Goal: Information Seeking & Learning: Learn about a topic

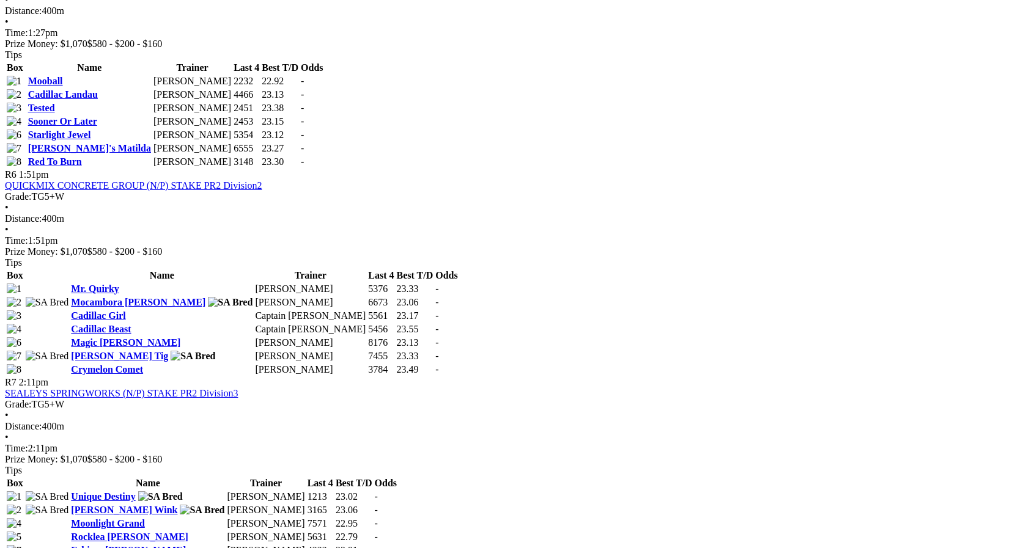
scroll to position [1101, 0]
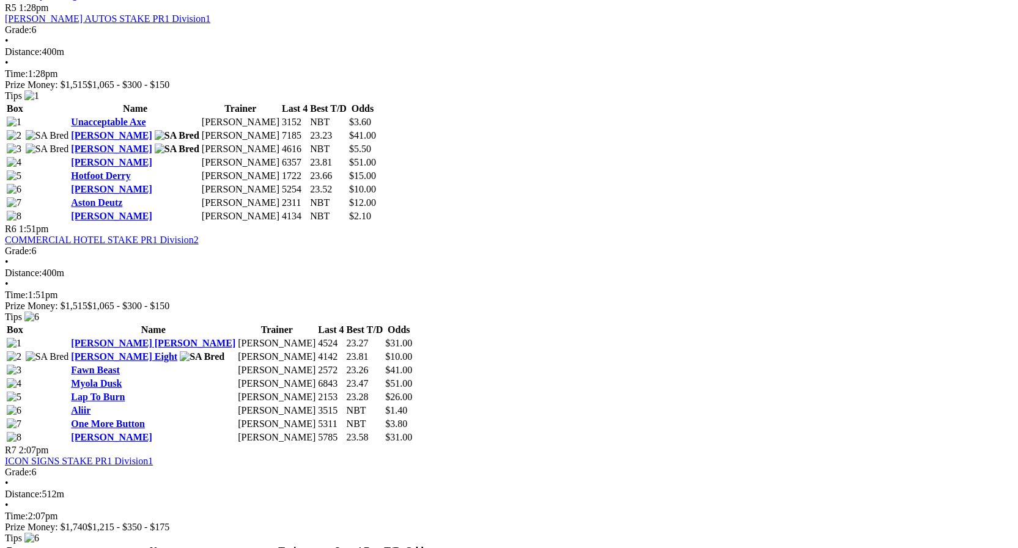
scroll to position [1406, 0]
